Goal: Find specific page/section: Find specific page/section

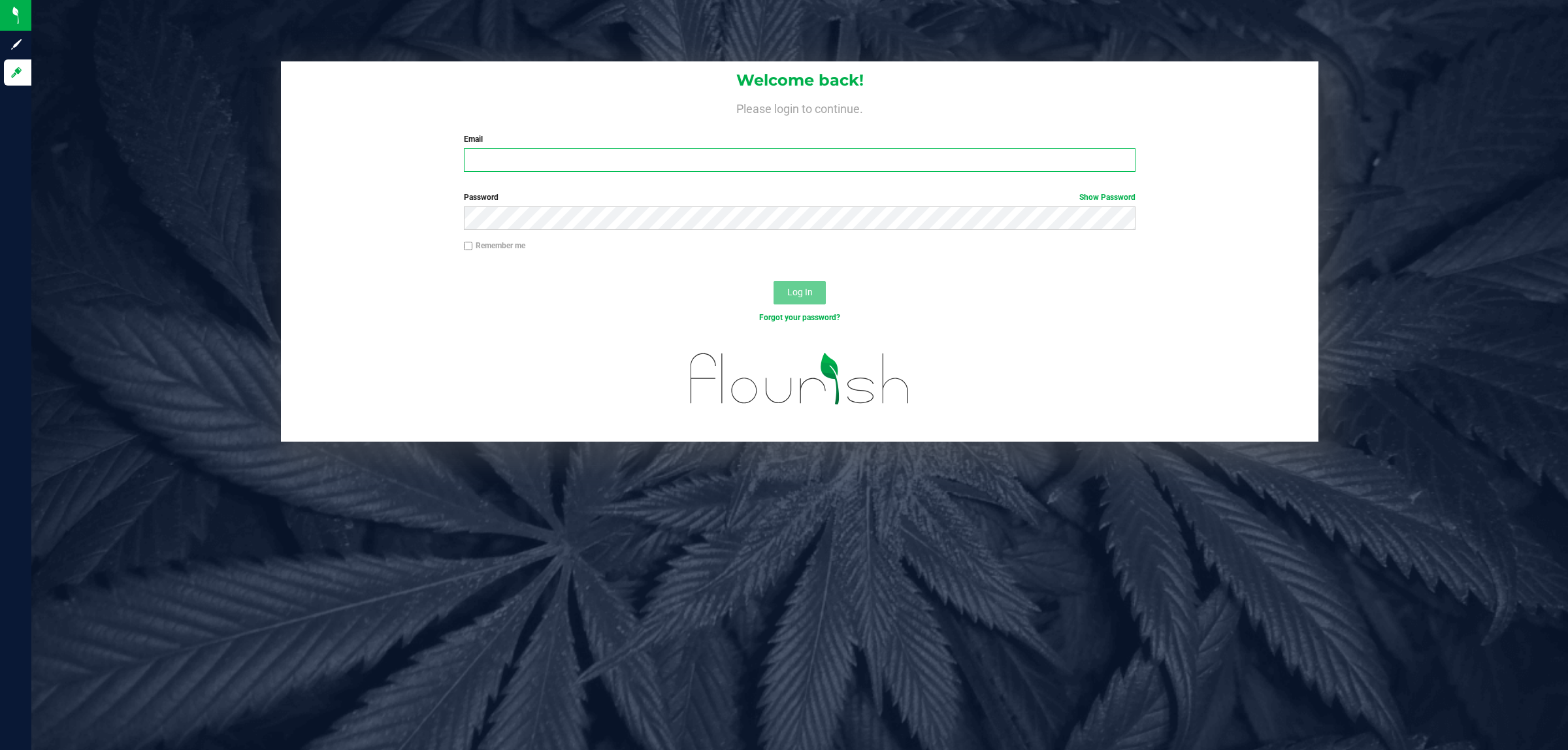
click at [545, 158] on input "Email" at bounding box center [799, 159] width 672 height 23
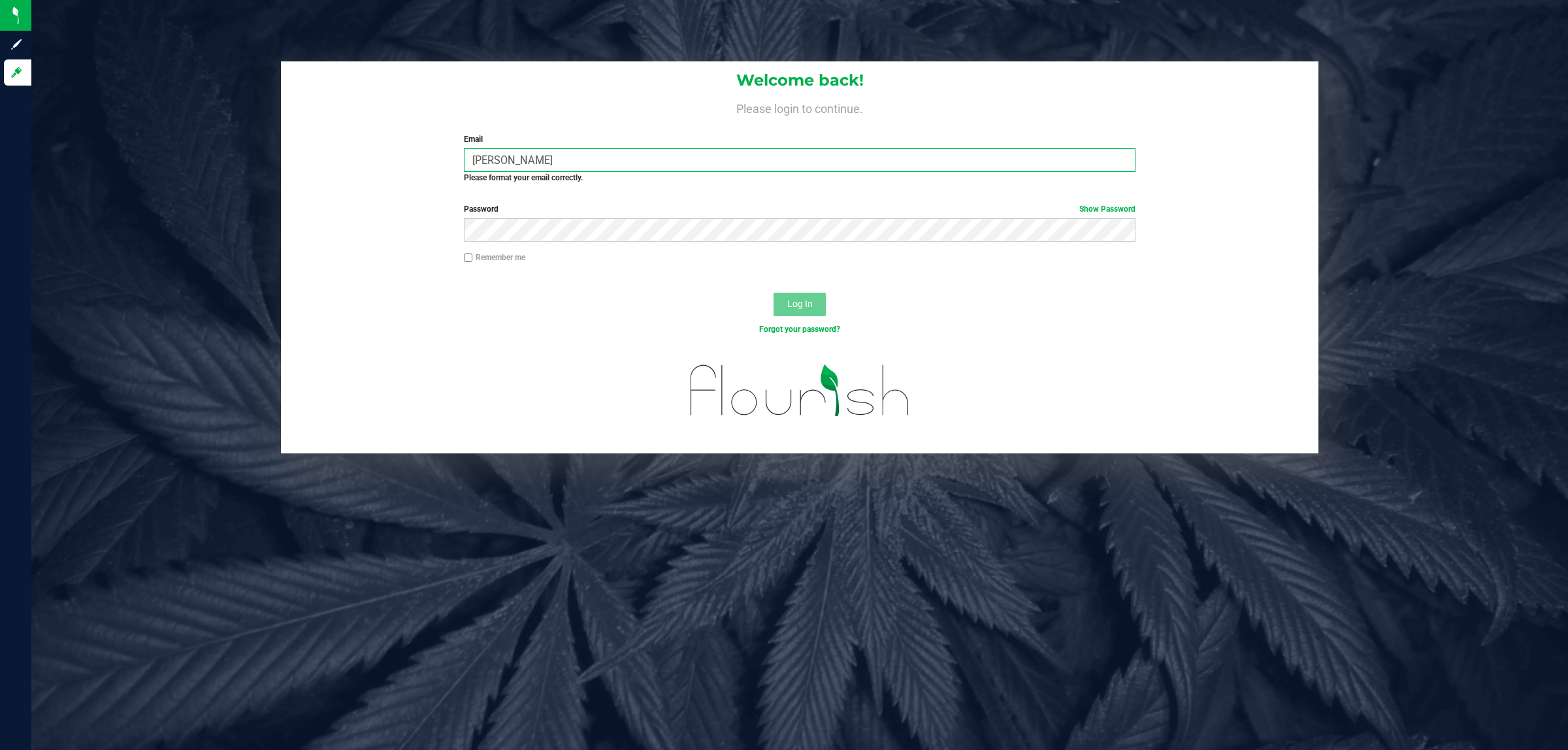
drag, startPoint x: 571, startPoint y: 164, endPoint x: 481, endPoint y: 171, distance: 90.3
click at [481, 171] on div "Email [PERSON_NAME] Required Please format your email correctly." at bounding box center [799, 158] width 692 height 50
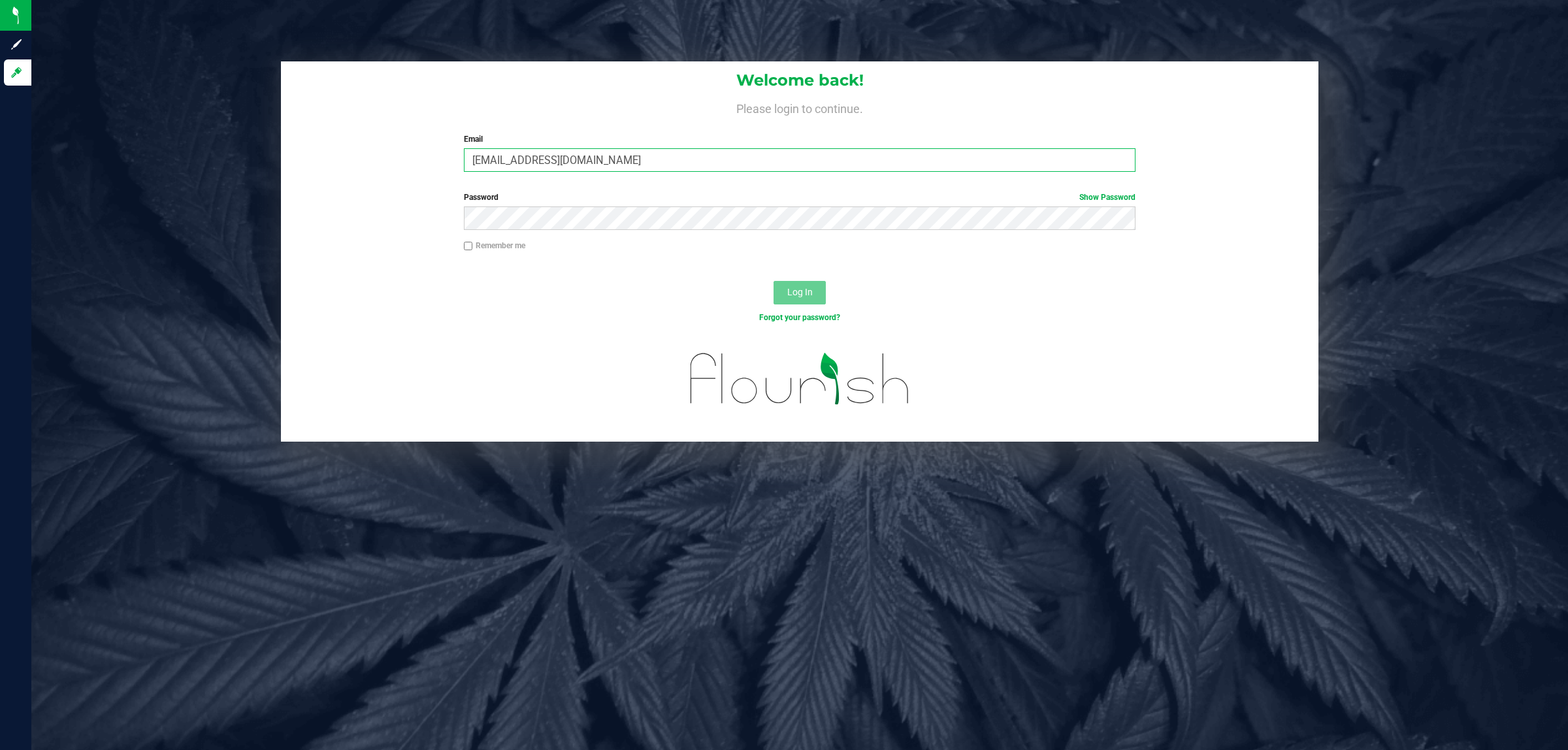
type input "[EMAIL_ADDRESS][DOMAIN_NAME]"
click at [773, 281] on button "Log In" at bounding box center [799, 292] width 52 height 23
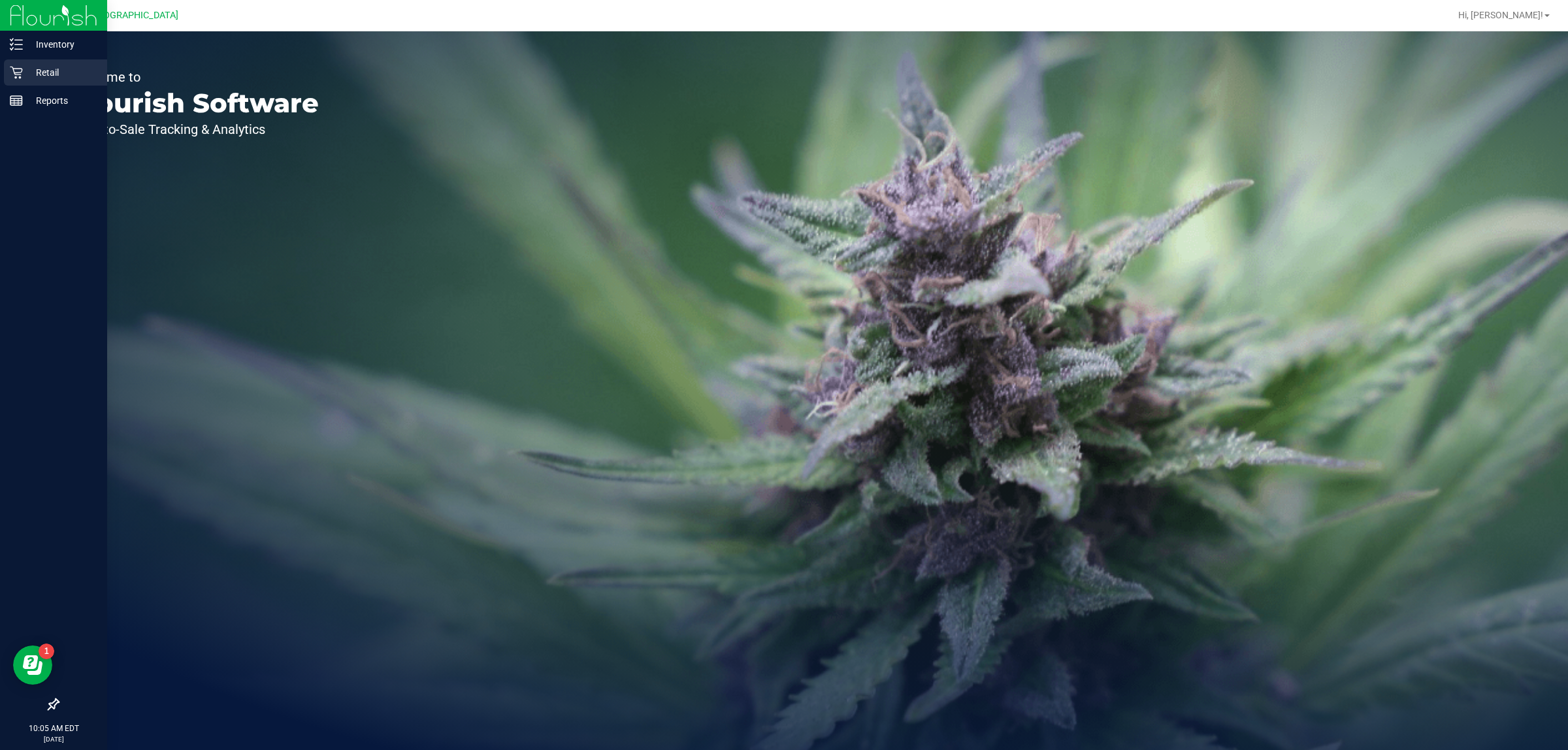
click at [76, 65] on p "Retail" at bounding box center [61, 73] width 78 height 15
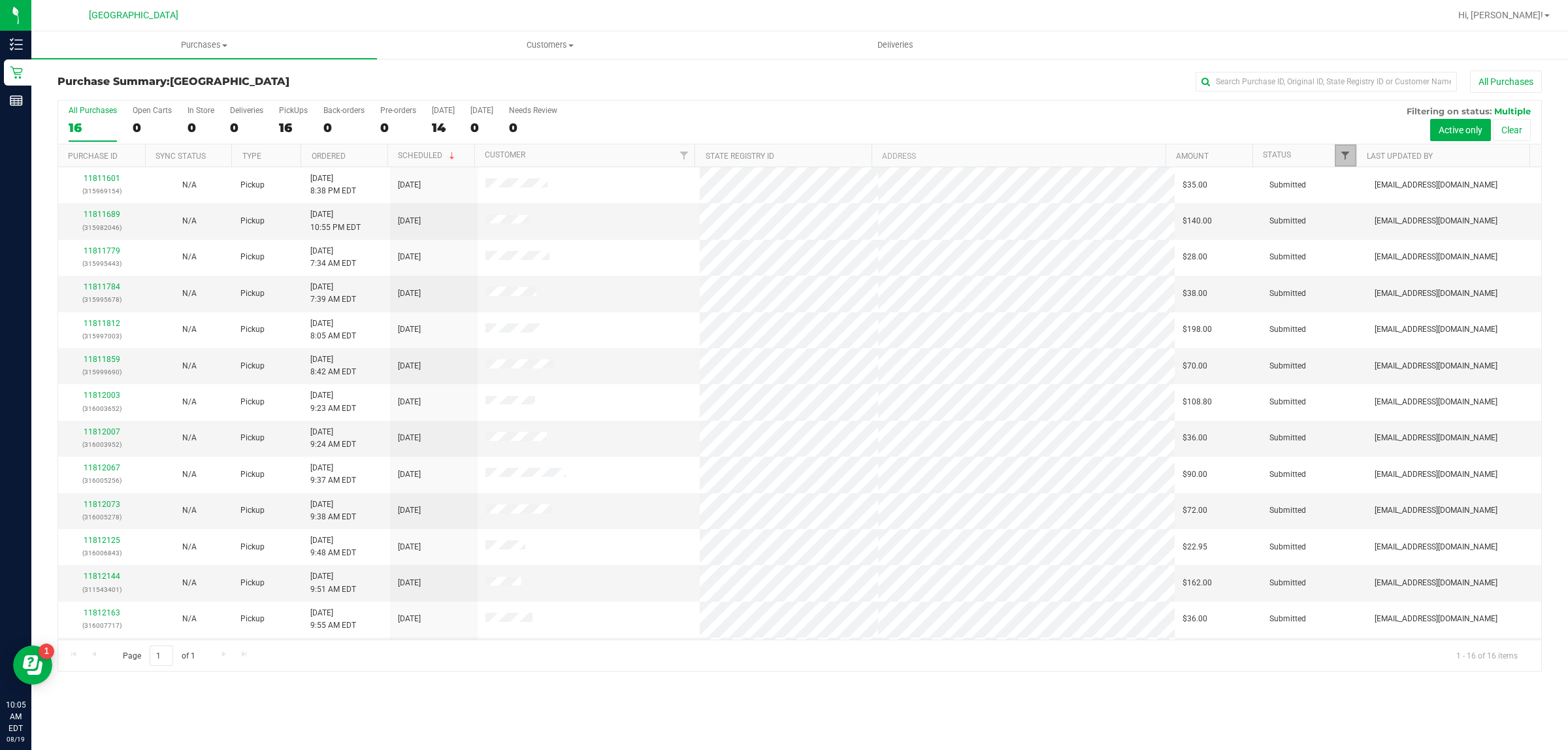
click at [1343, 154] on span "Filter" at bounding box center [1345, 155] width 11 height 11
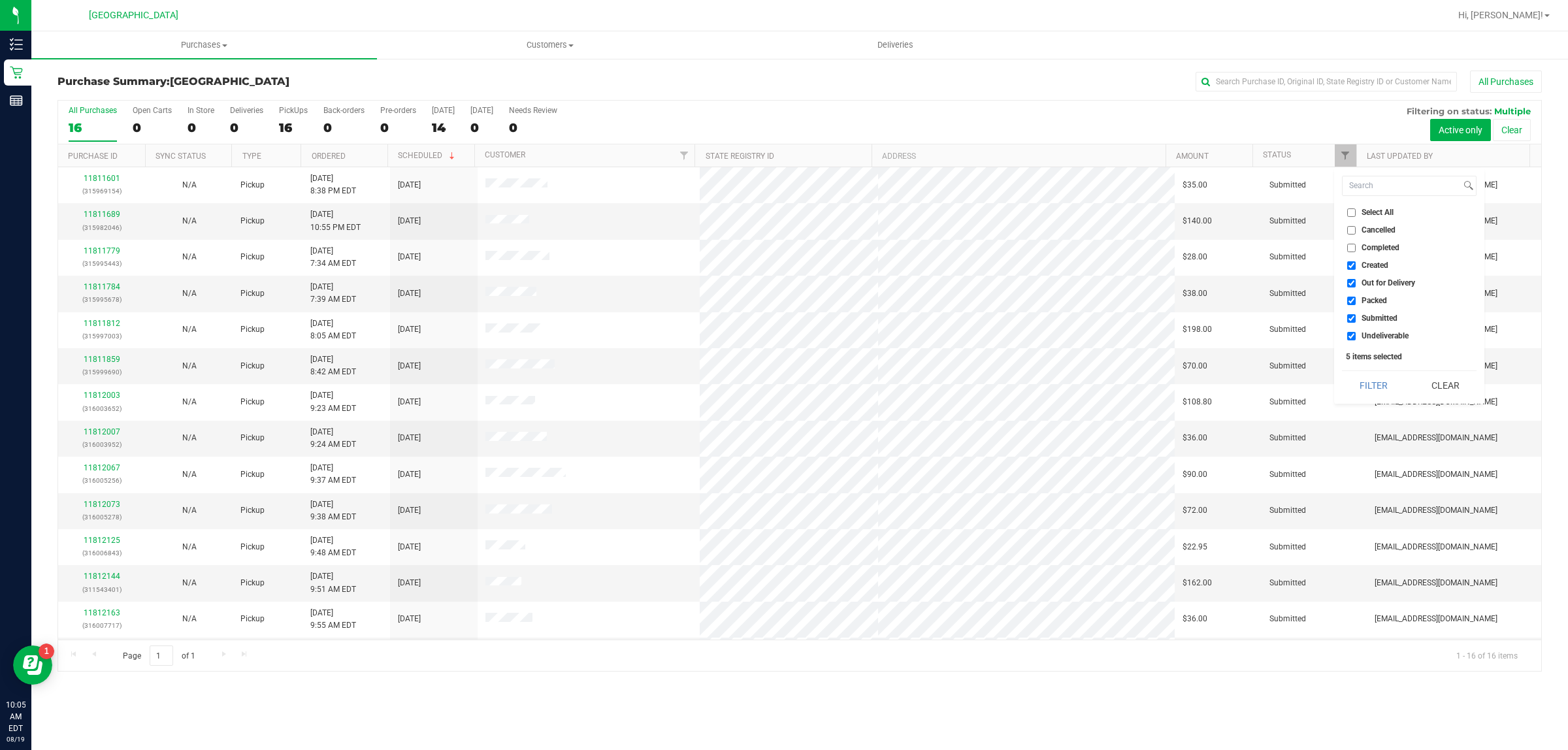
click at [1355, 211] on label "Select All" at bounding box center [1370, 213] width 46 height 8
click at [1355, 211] on input "Select All" at bounding box center [1351, 213] width 8 height 8
checkbox input "true"
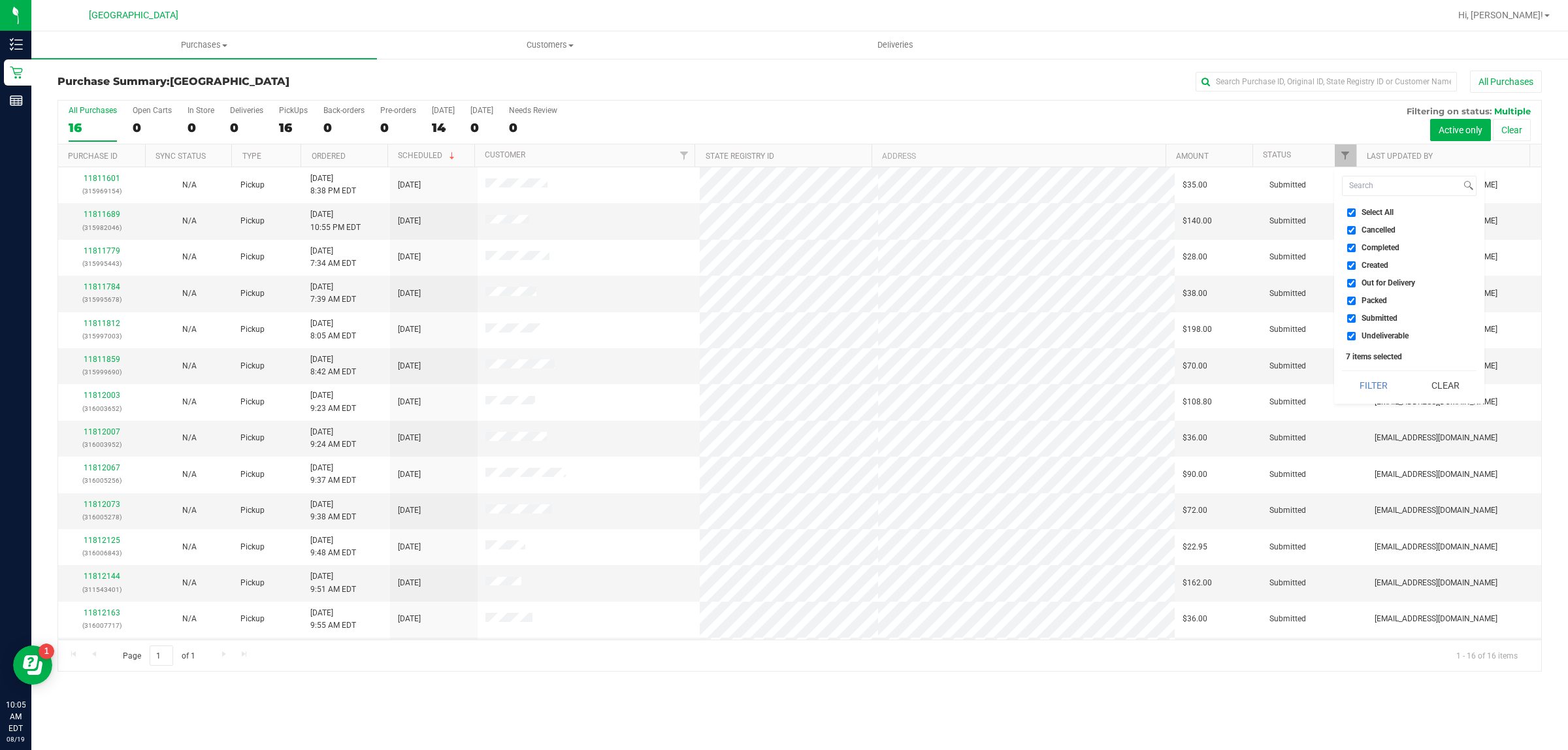
click at [1352, 211] on input "Select All" at bounding box center [1351, 213] width 8 height 8
checkbox input "false"
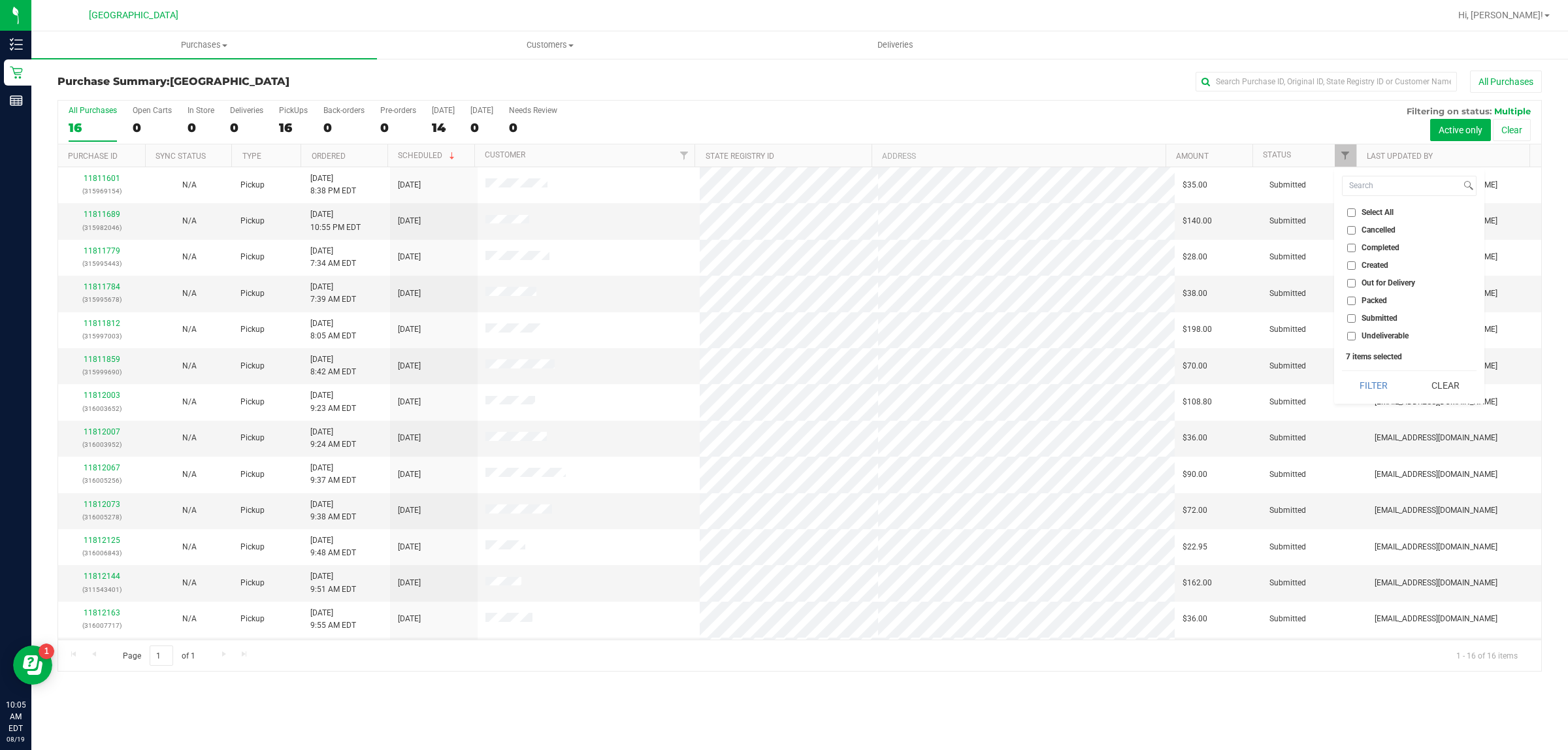
checkbox input "false"
click at [1350, 318] on input "Submitted" at bounding box center [1351, 318] width 8 height 8
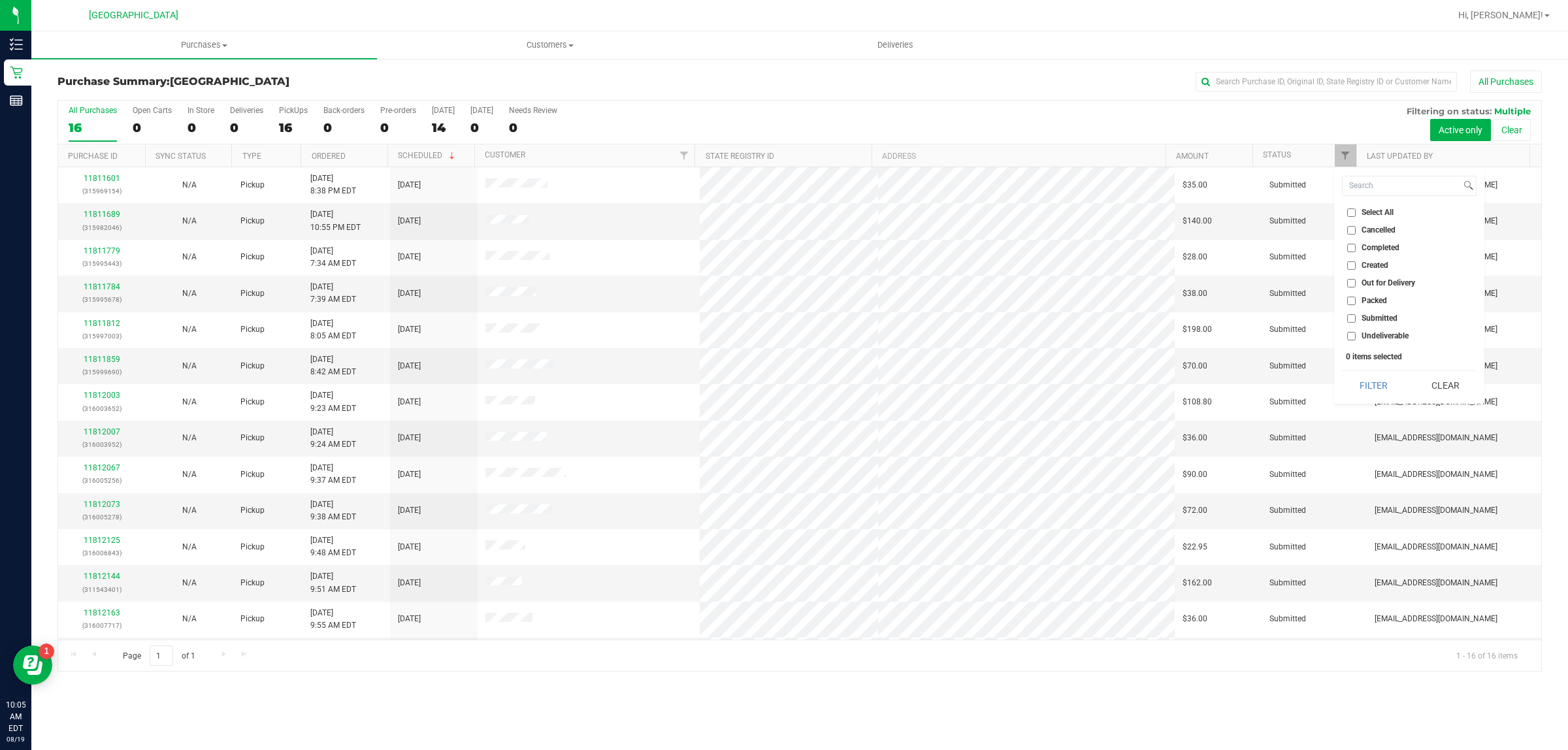
checkbox input "true"
click at [1352, 387] on button "Filter" at bounding box center [1373, 385] width 63 height 29
